Goal: Communication & Community: Answer question/provide support

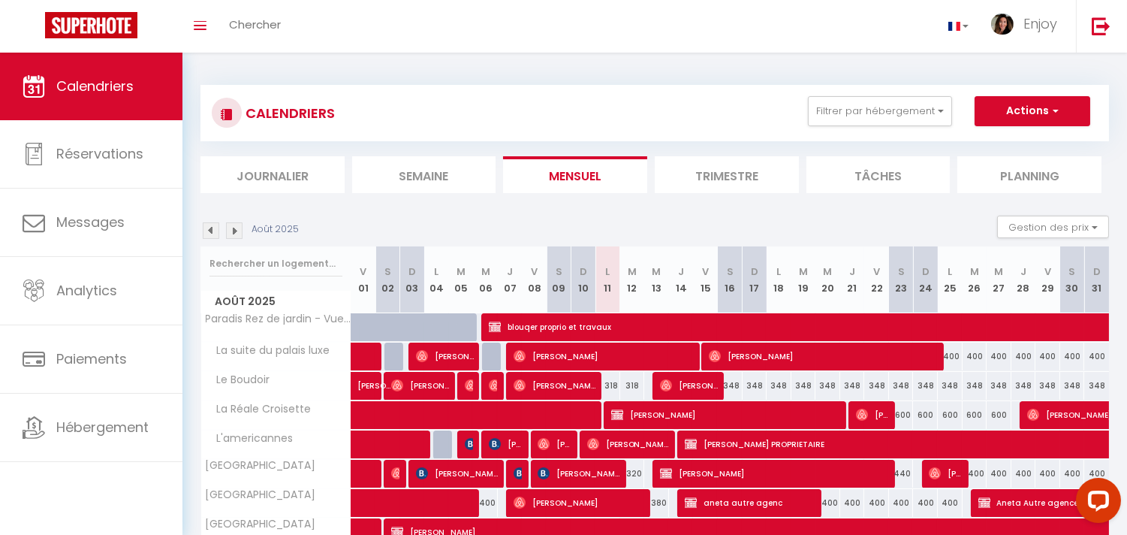
click at [243, 182] on li "Journalier" at bounding box center [273, 174] width 144 height 37
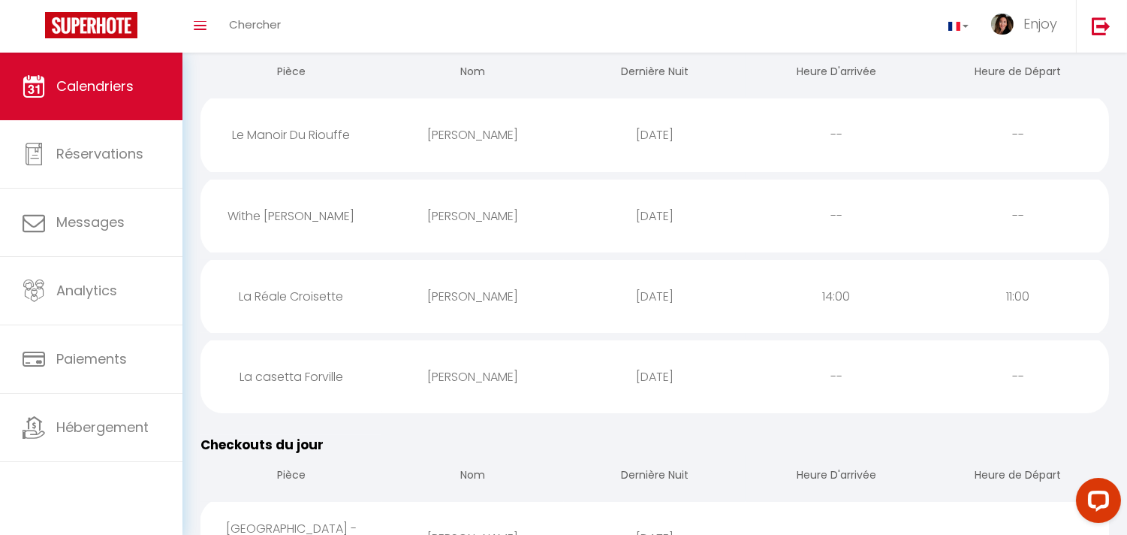
scroll to position [167, 0]
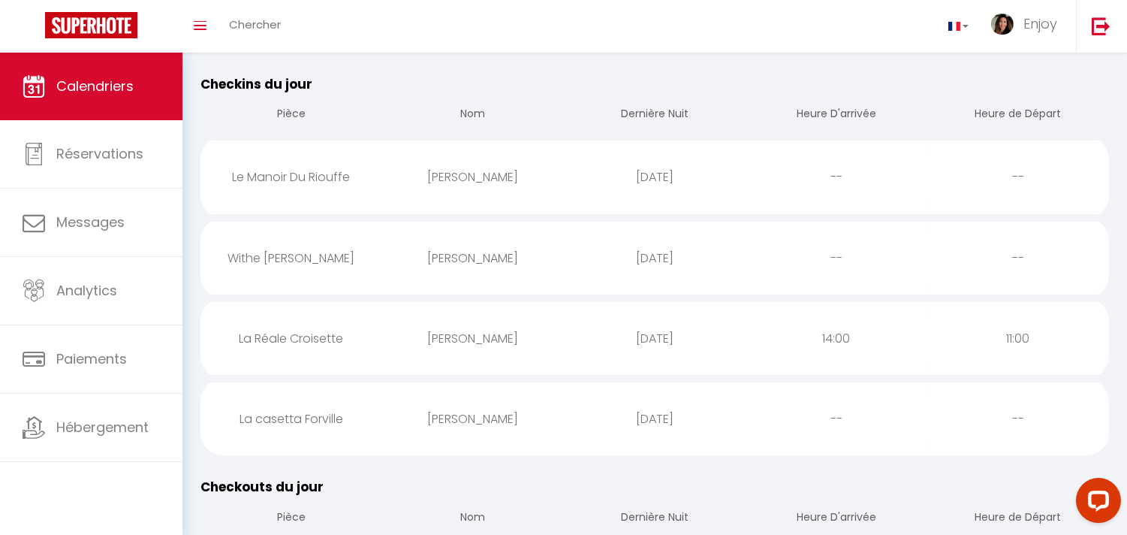
click at [484, 328] on div "[PERSON_NAME]" at bounding box center [473, 338] width 182 height 49
select select "0"
select select "1"
select select
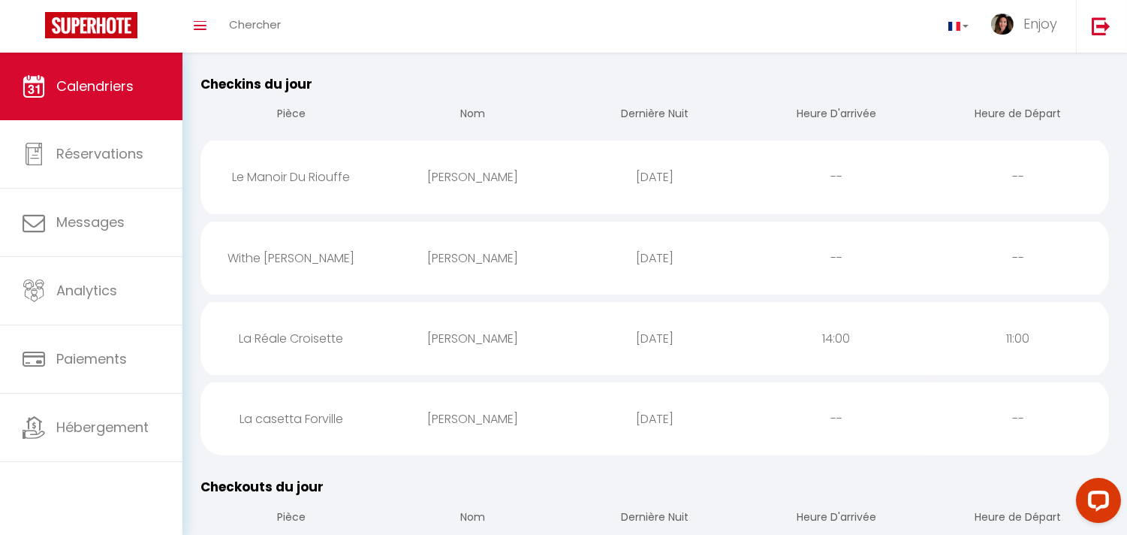
select select
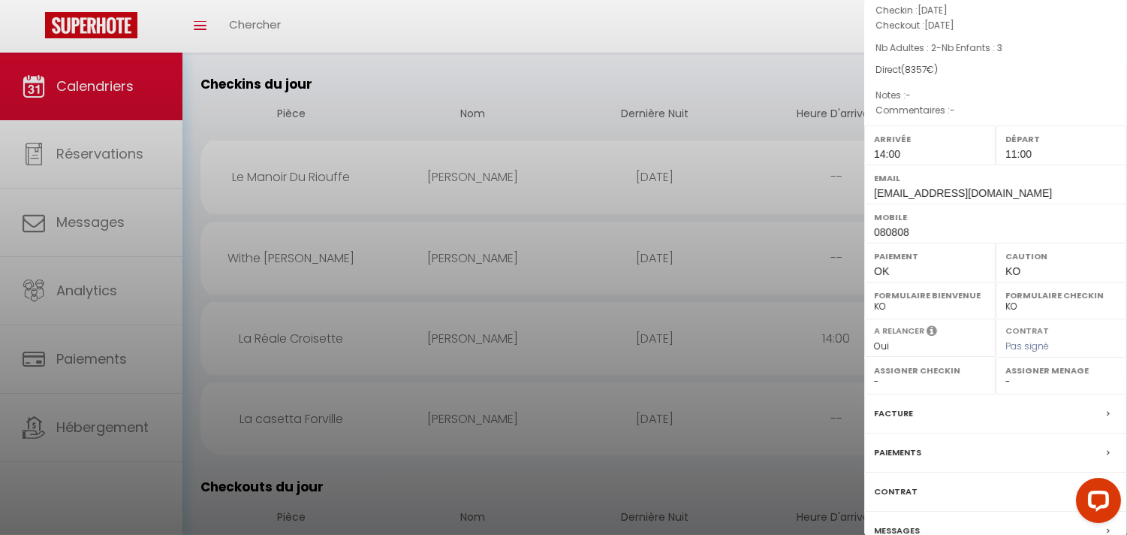
scroll to position [104, 0]
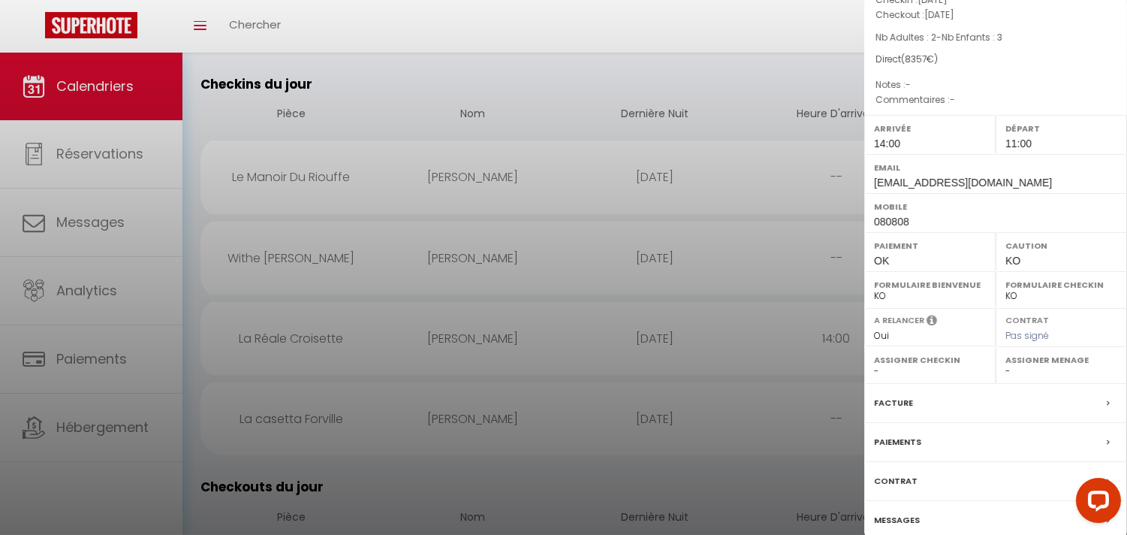
click at [653, 81] on div at bounding box center [563, 267] width 1127 height 535
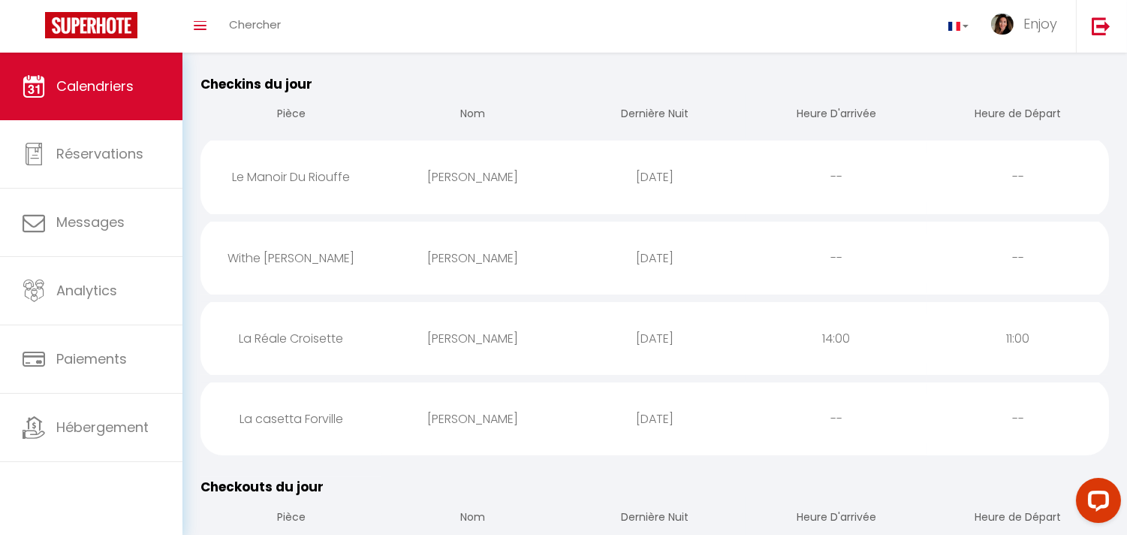
click at [541, 414] on div "[PERSON_NAME]" at bounding box center [473, 418] width 182 height 49
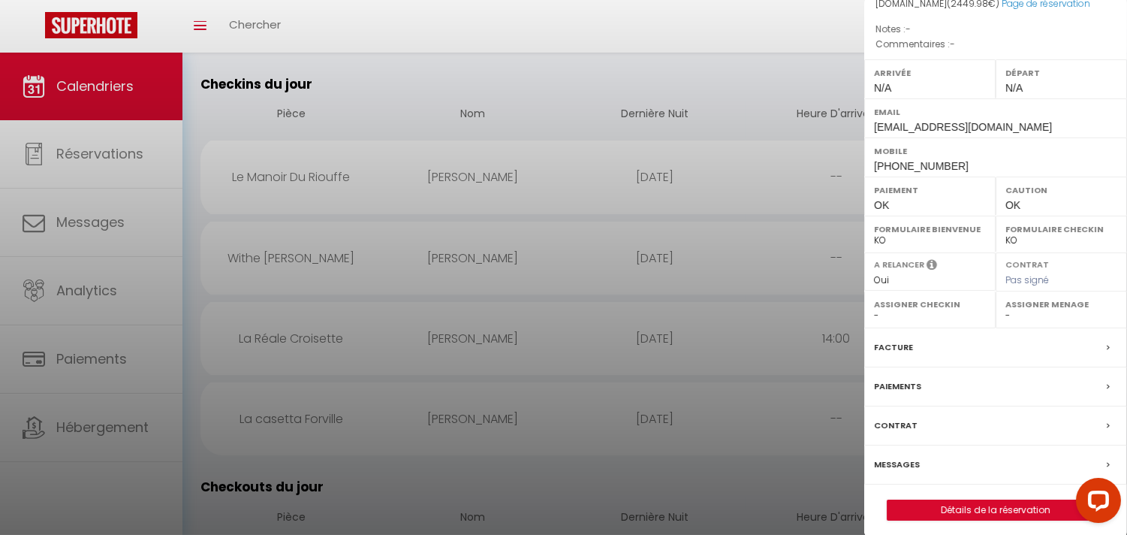
scroll to position [168, 0]
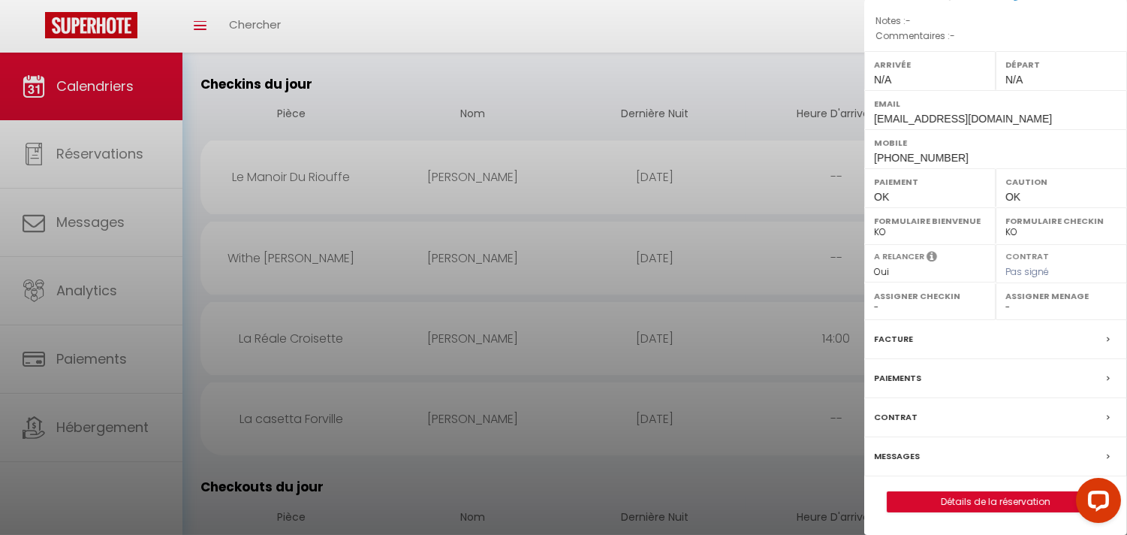
click at [902, 453] on label "Messages" at bounding box center [897, 456] width 46 height 16
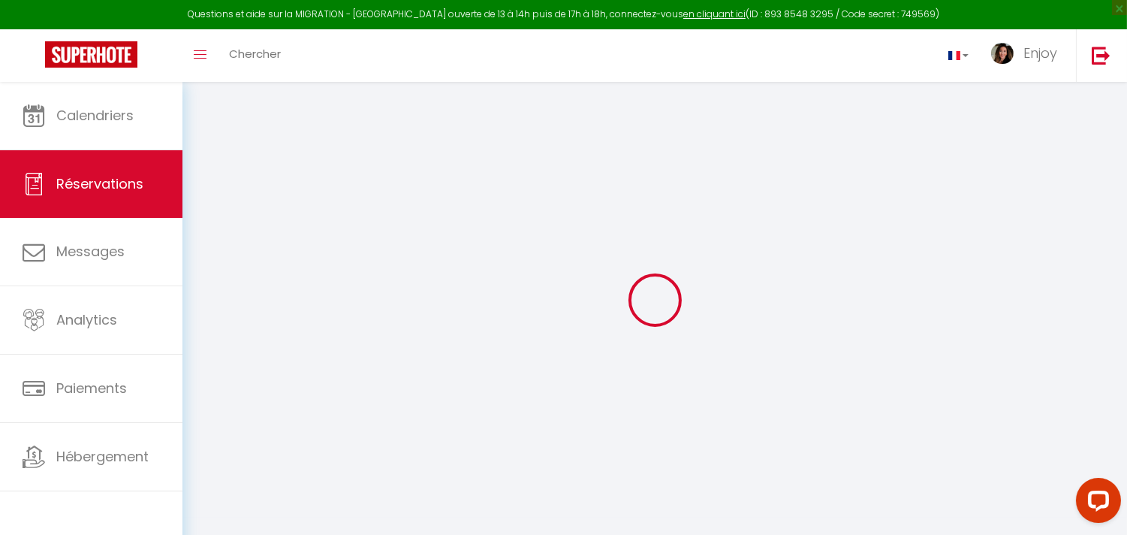
select select
checkbox input "false"
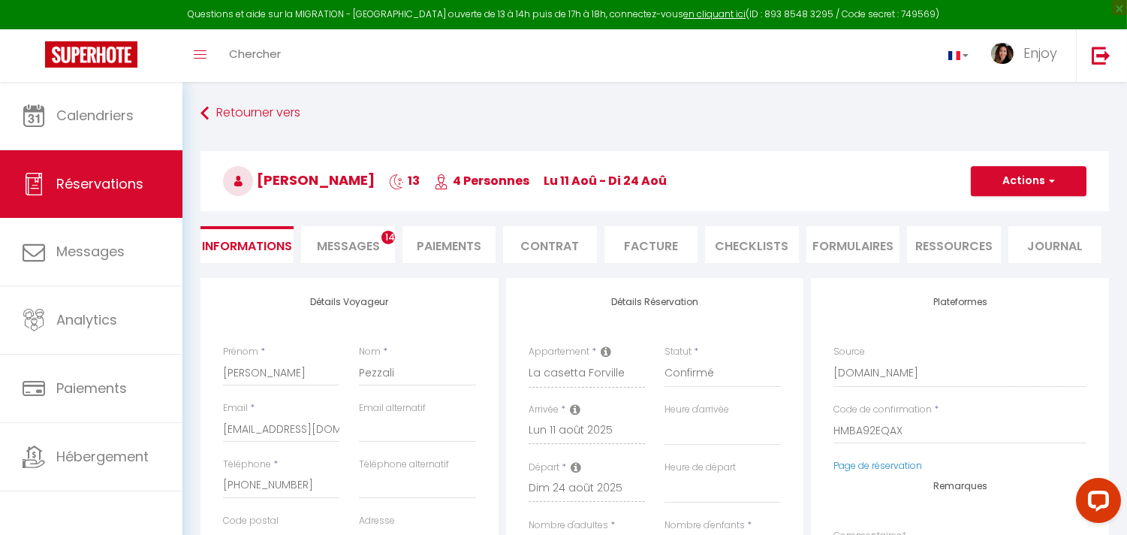
select select
checkbox input "false"
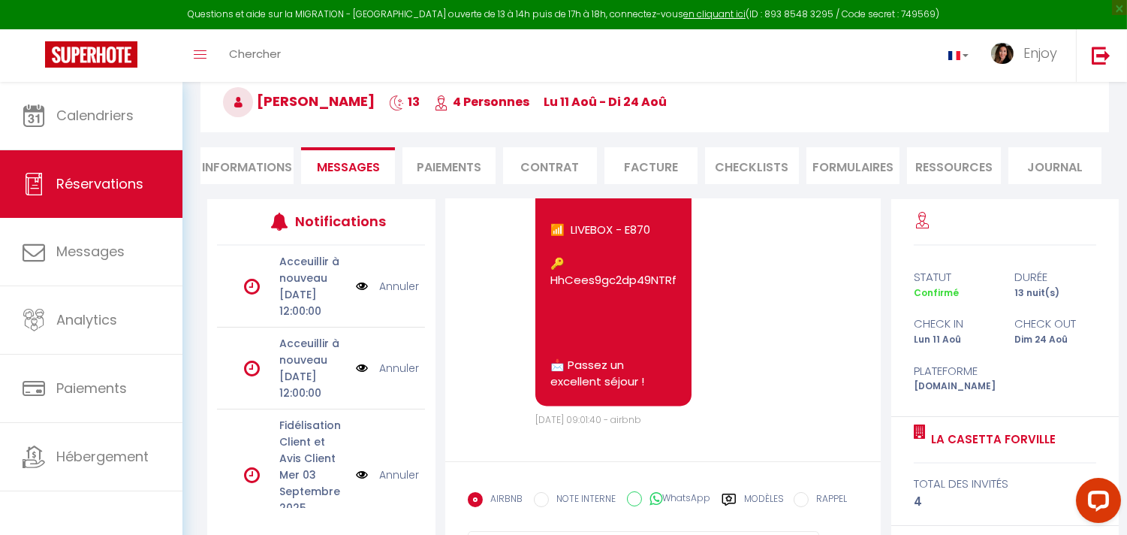
scroll to position [155, 0]
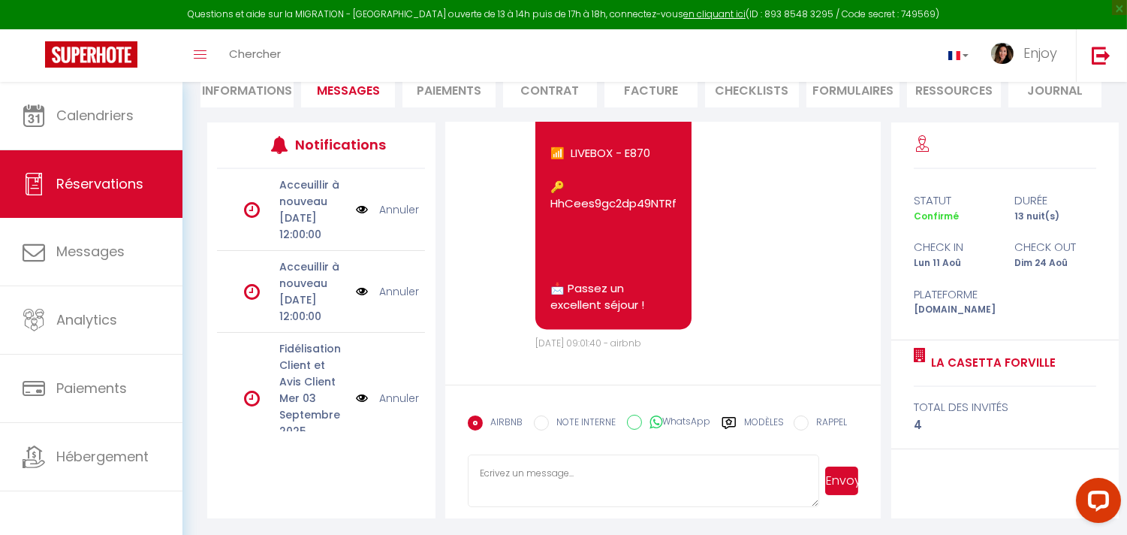
click at [567, 469] on textarea at bounding box center [644, 480] width 352 height 53
type textarea "Bonjour [PERSON_NAME] pouvez vous svp confirmer votre heure d'arrivée. [GEOGRAP…"
click at [840, 481] on button "Envoyer" at bounding box center [841, 480] width 33 height 29
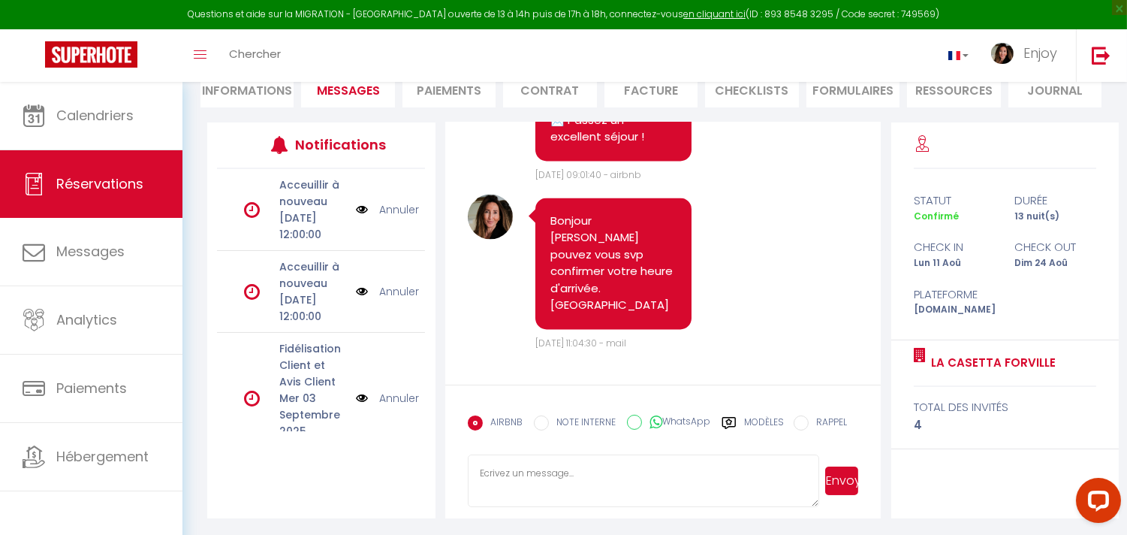
scroll to position [6002, 0]
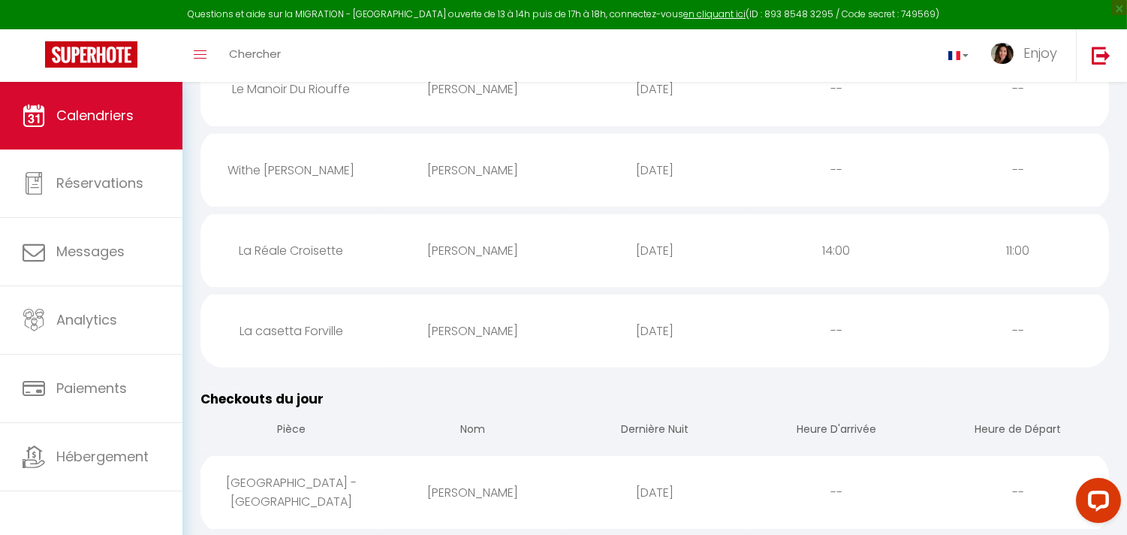
scroll to position [311, 0]
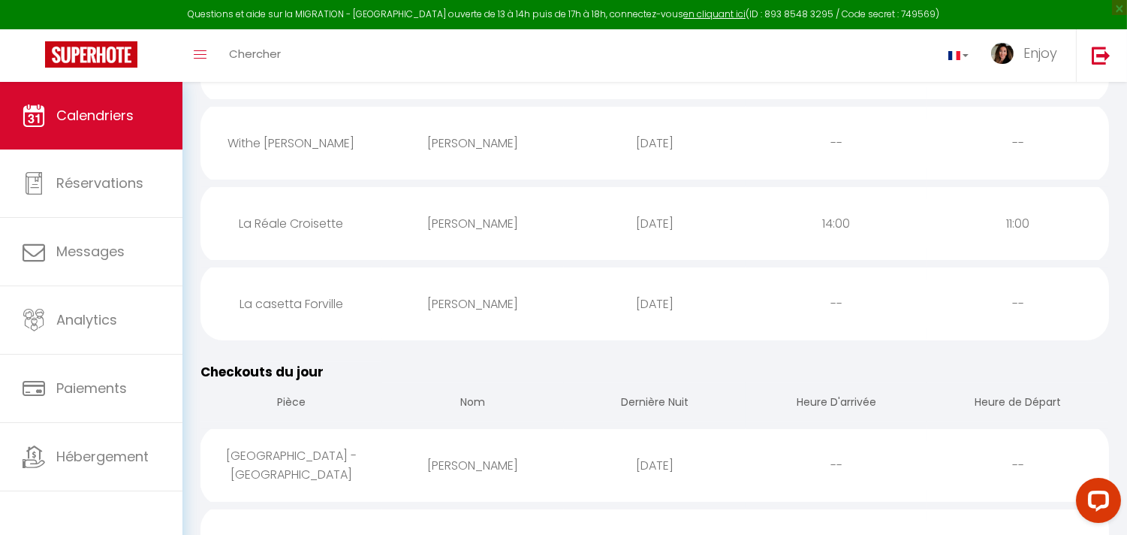
click at [404, 239] on div "[PERSON_NAME]" at bounding box center [473, 223] width 182 height 49
select select "0"
select select "1"
select select
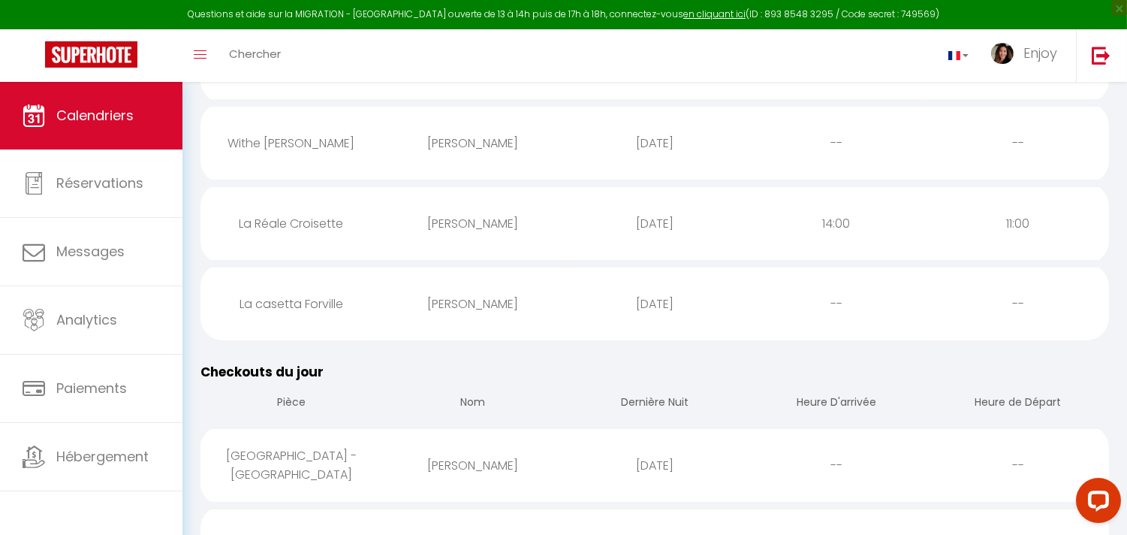
select select
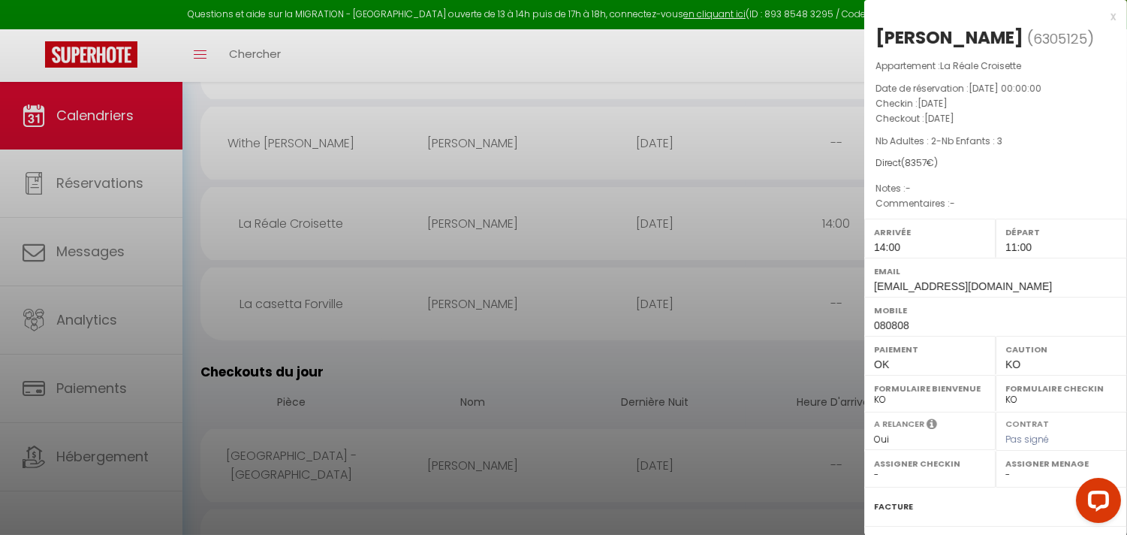
click at [583, 339] on div at bounding box center [563, 267] width 1127 height 535
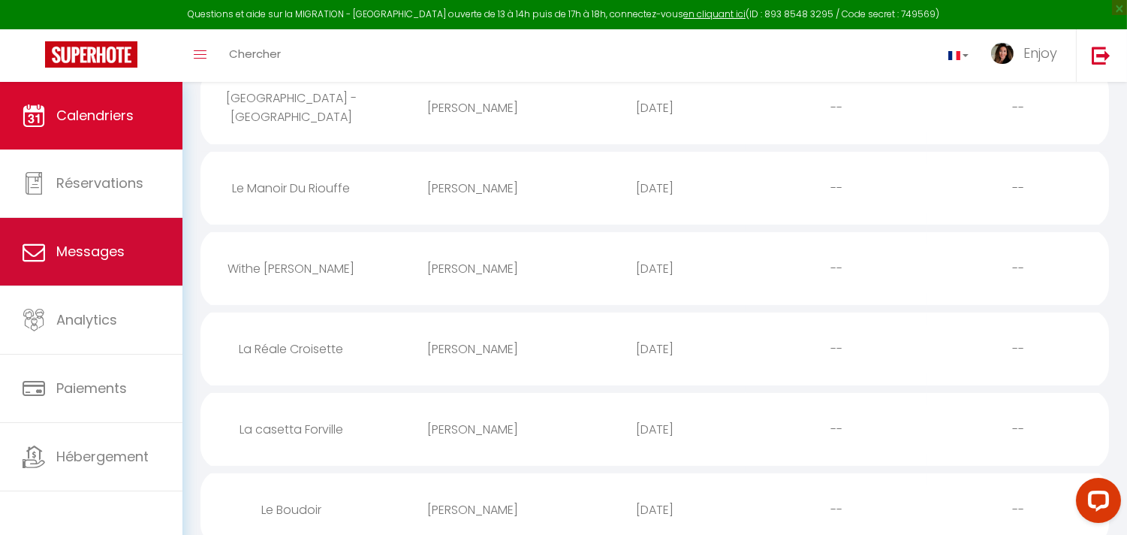
scroll to position [665, 0]
click at [110, 261] on span "Messages" at bounding box center [90, 251] width 68 height 19
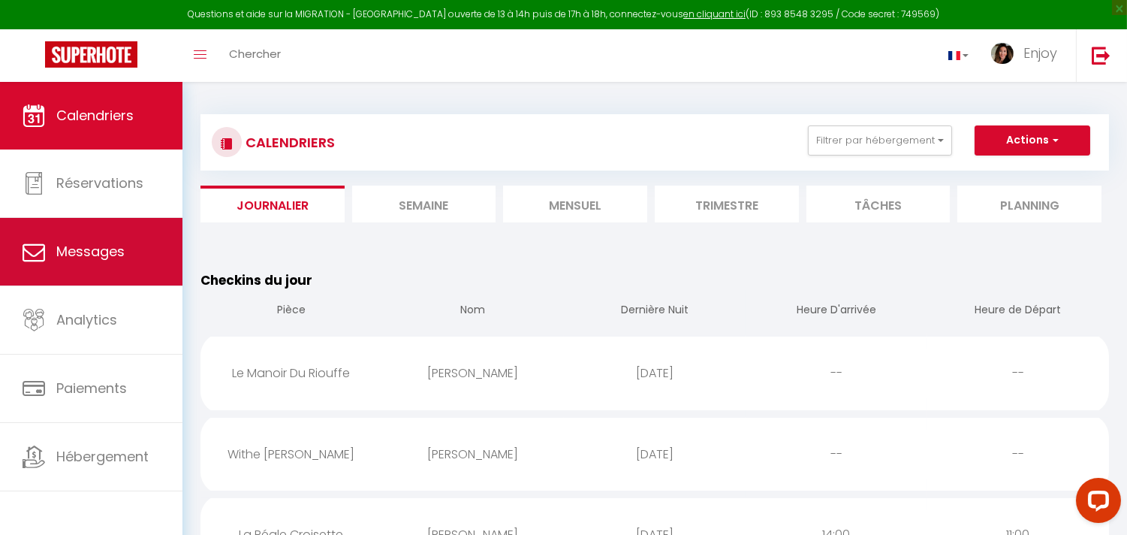
select select "message"
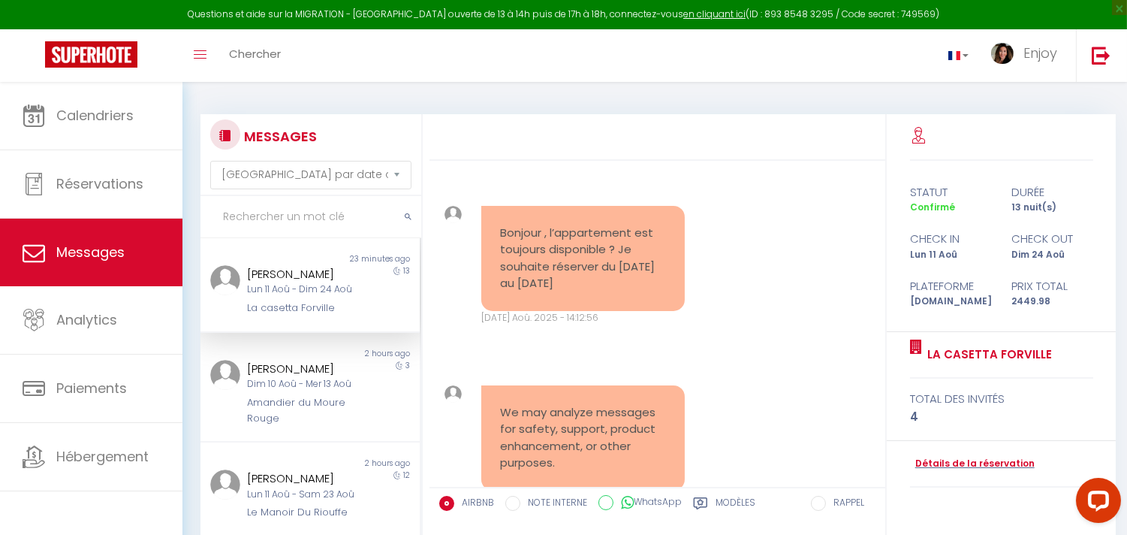
scroll to position [5706, 0]
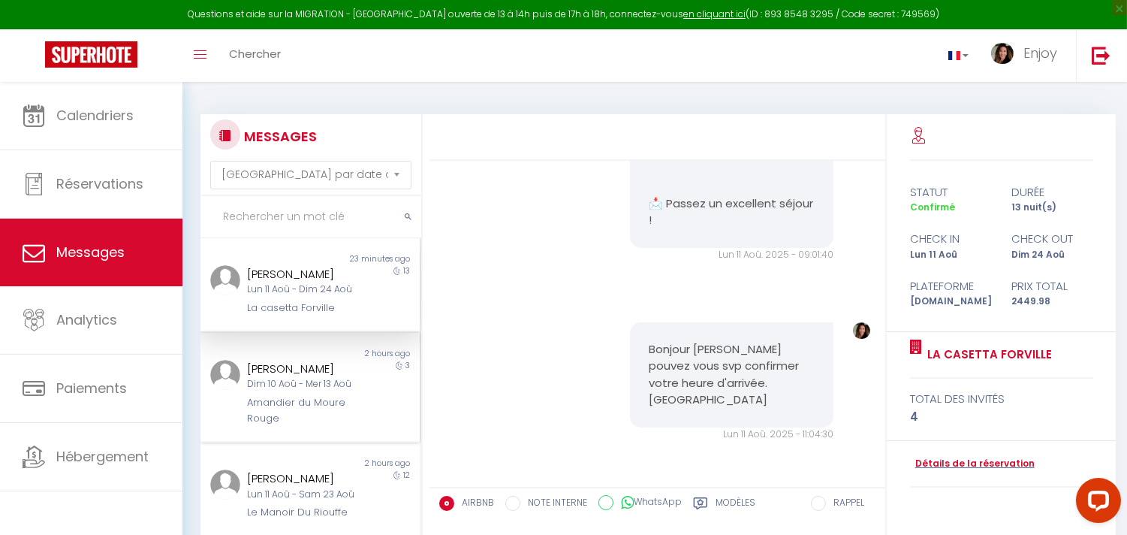
click at [323, 378] on div "[PERSON_NAME]" at bounding box center [301, 369] width 108 height 18
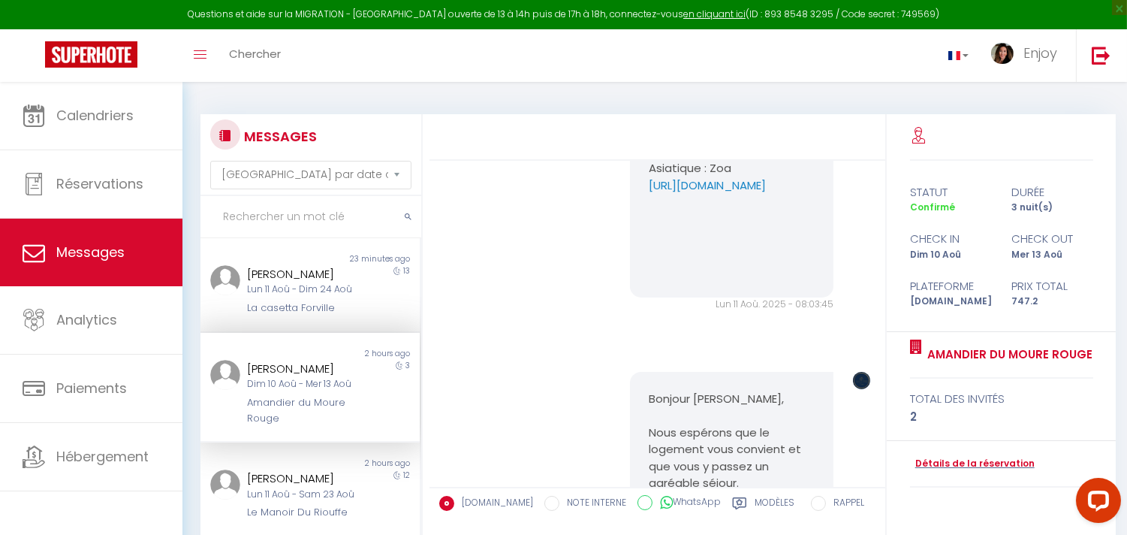
scroll to position [6312, 0]
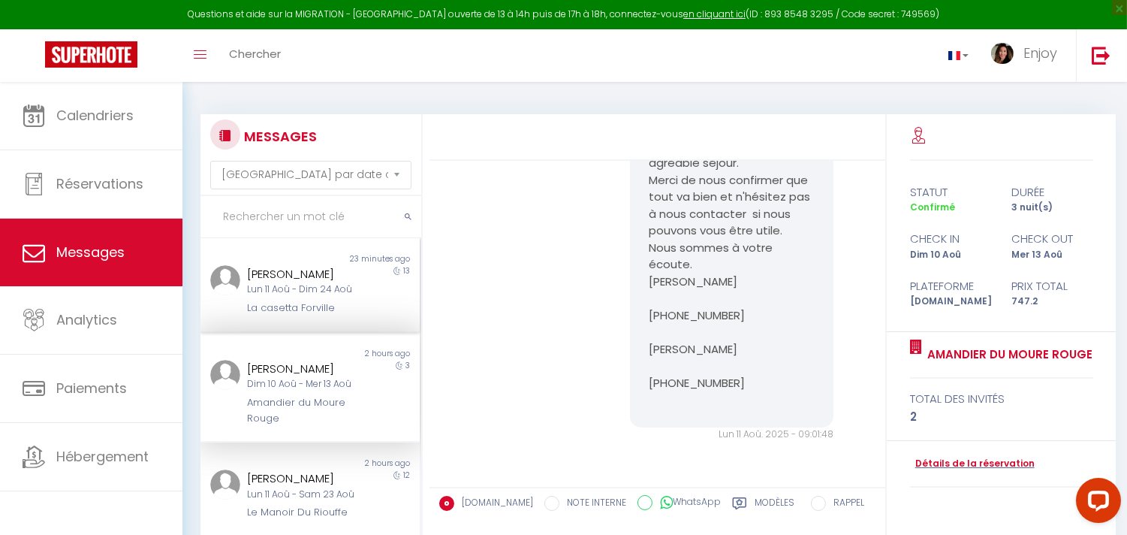
click at [293, 284] on div "Lun 11 Aoû - Dim 24 Aoû" at bounding box center [301, 289] width 108 height 14
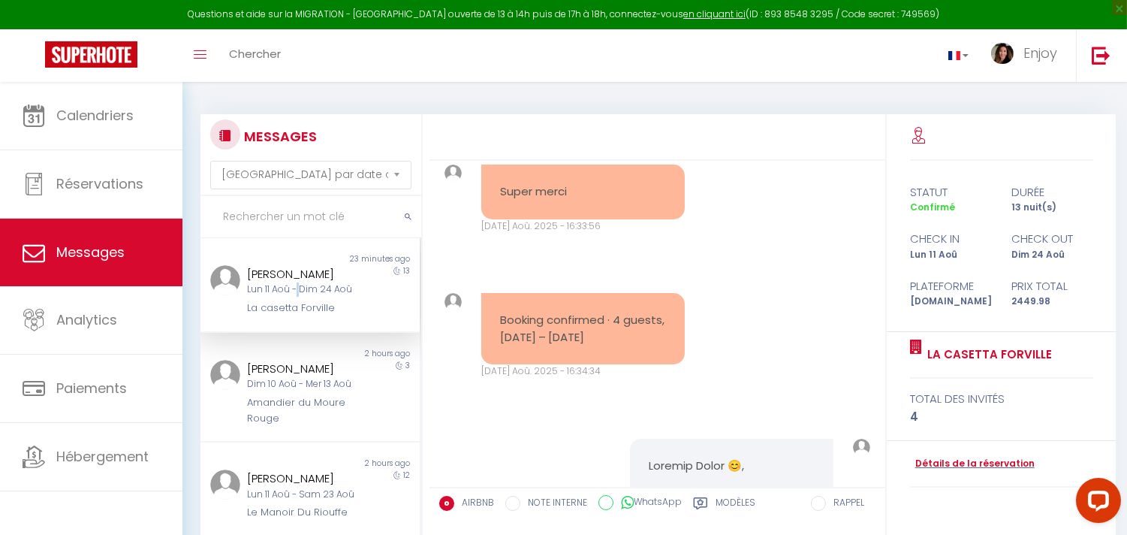
click at [293, 284] on div "Lun 11 Aoû - Dim 24 Aoû" at bounding box center [301, 289] width 108 height 14
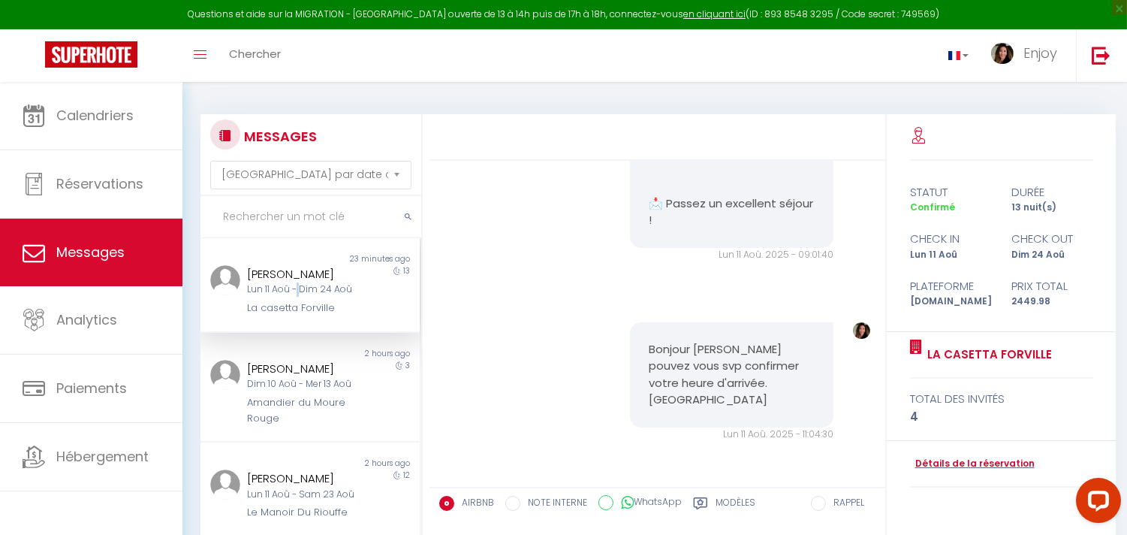
scroll to position [5664, 0]
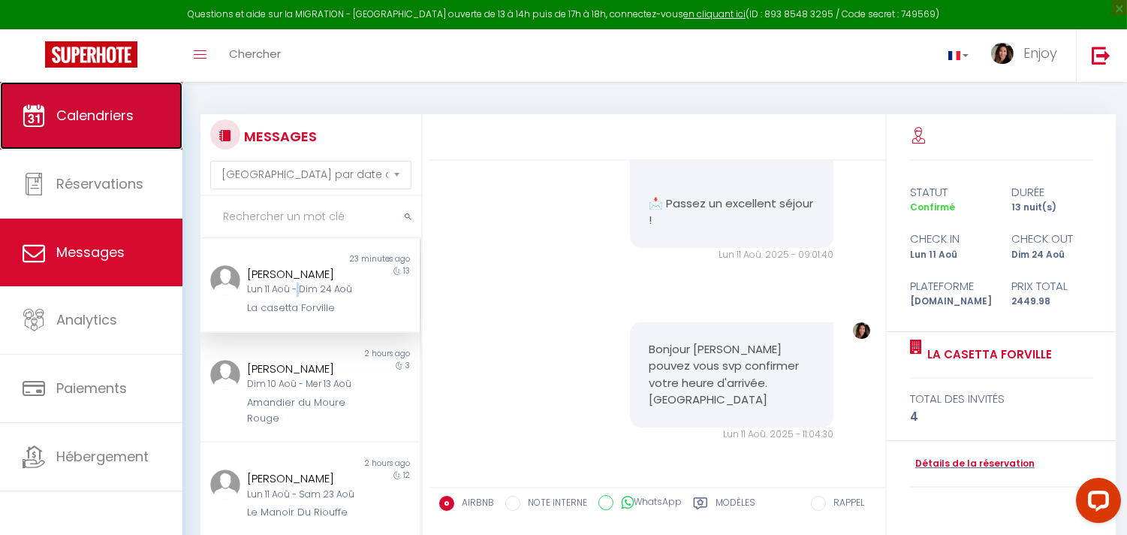
click at [78, 113] on span "Calendriers" at bounding box center [94, 115] width 77 height 19
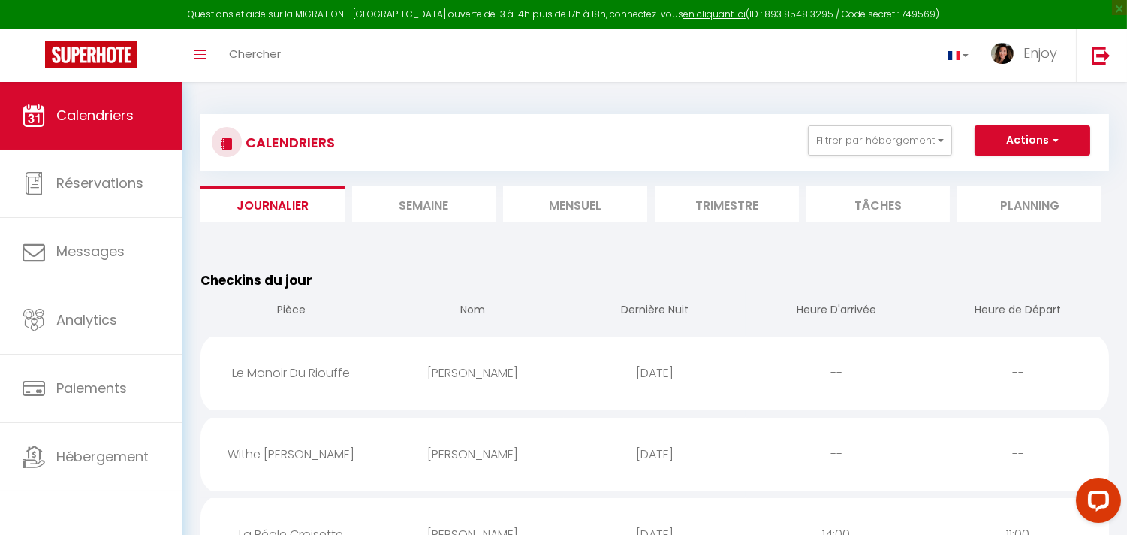
click at [586, 210] on li "Mensuel" at bounding box center [575, 204] width 144 height 37
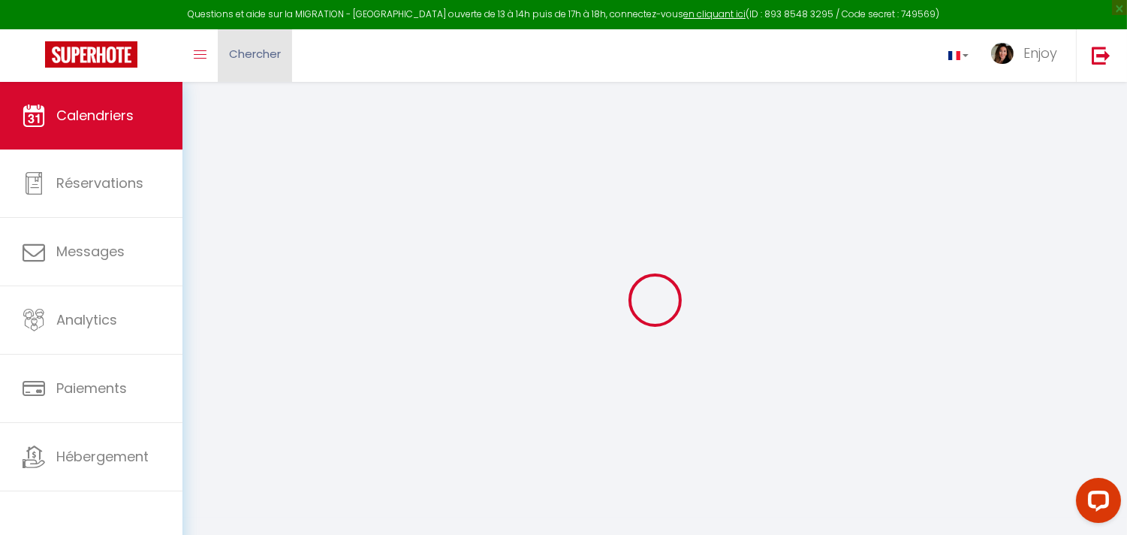
click at [254, 62] on link "Chercher" at bounding box center [255, 55] width 74 height 53
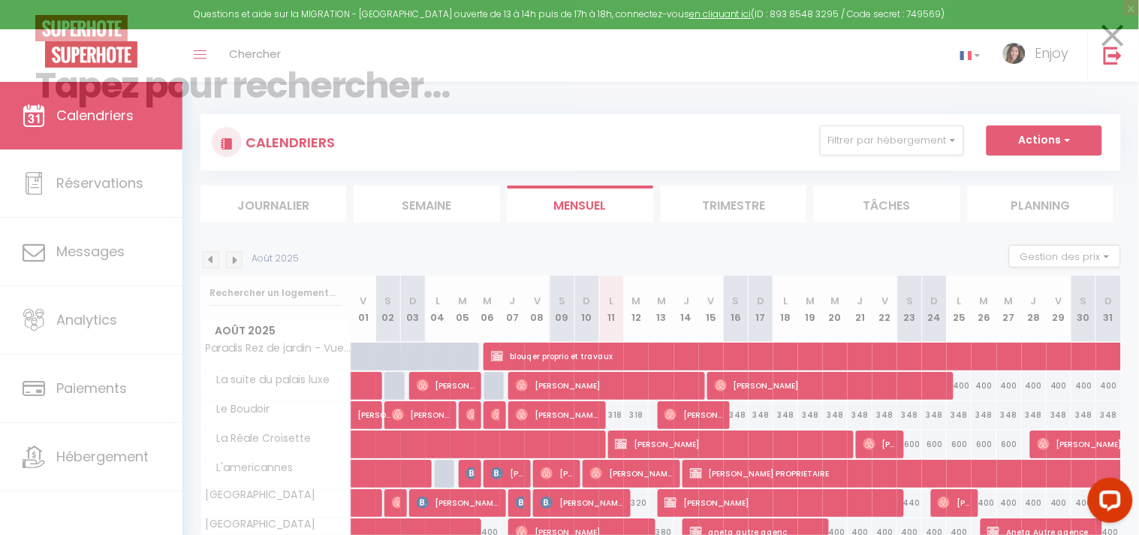
click at [255, 62] on input at bounding box center [569, 85] width 1069 height 89
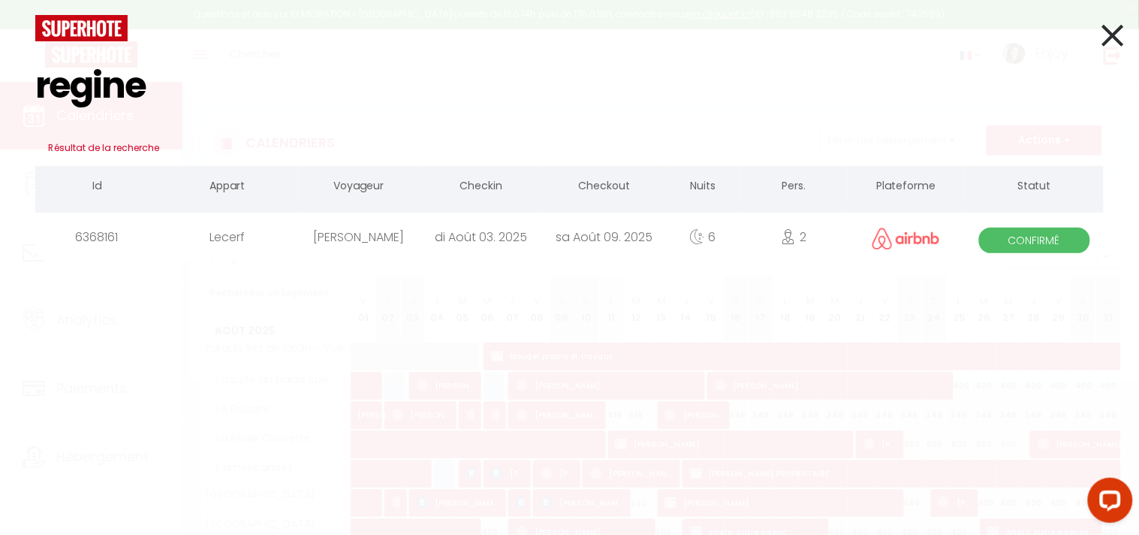
type input "regine"
